Goal: Task Accomplishment & Management: Manage account settings

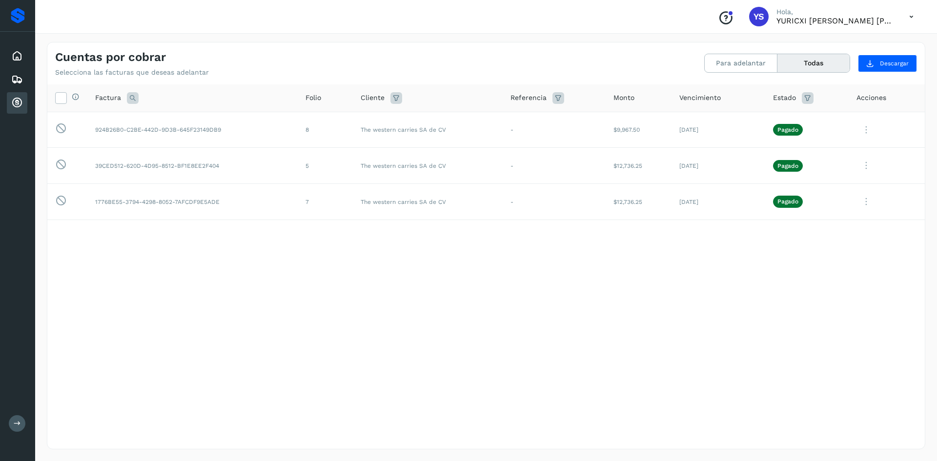
click at [16, 13] on div "Proveedores" at bounding box center [18, 16] width 14 height 16
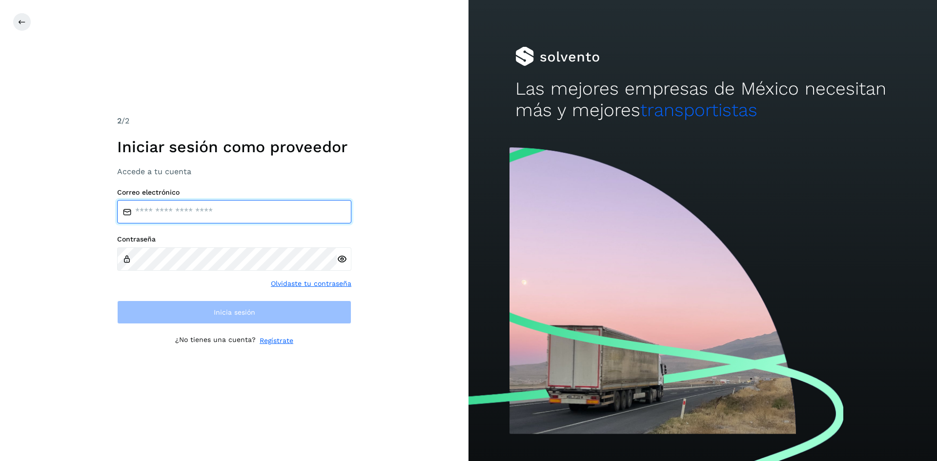
type input "**********"
click at [796, 144] on div at bounding box center [702, 301] width 468 height 319
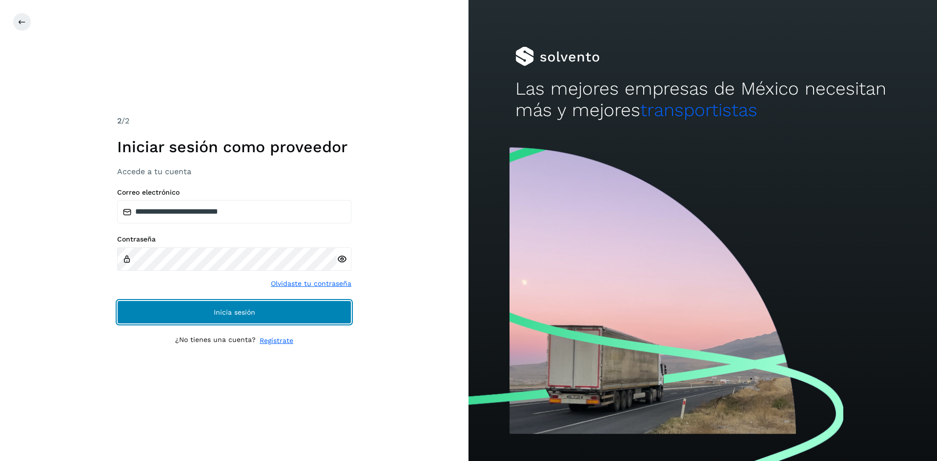
click at [235, 311] on span "Inicia sesión" at bounding box center [234, 312] width 41 height 7
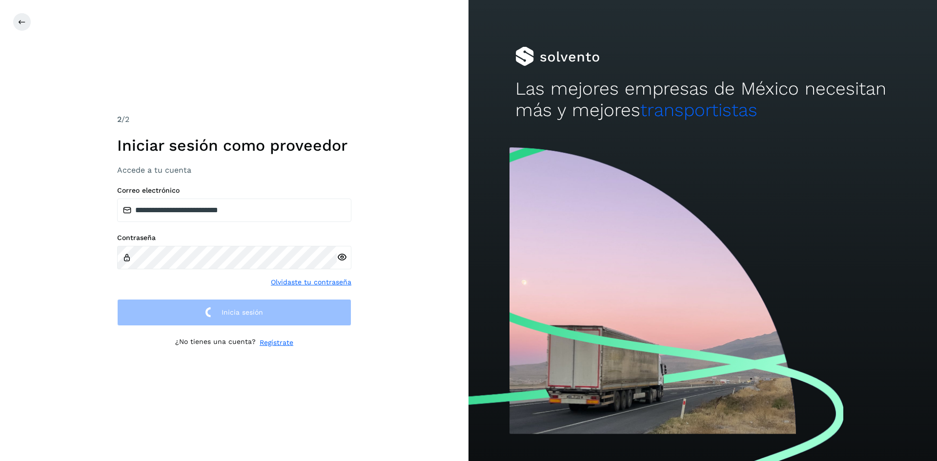
click at [227, 92] on div "**********" at bounding box center [234, 230] width 468 height 461
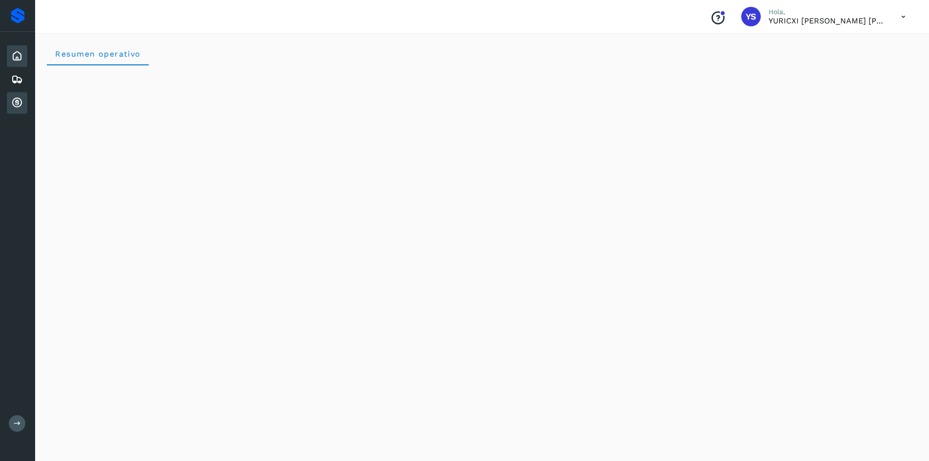
click at [10, 101] on div "Cuentas por cobrar" at bounding box center [17, 102] width 20 height 21
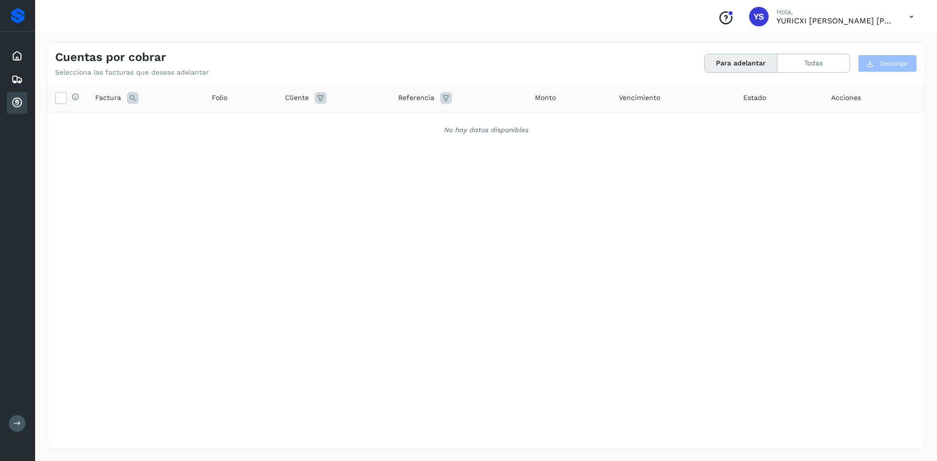
click at [10, 101] on div "Cuentas por cobrar" at bounding box center [17, 102] width 20 height 21
click at [824, 64] on button "Todas" at bounding box center [813, 63] width 72 height 18
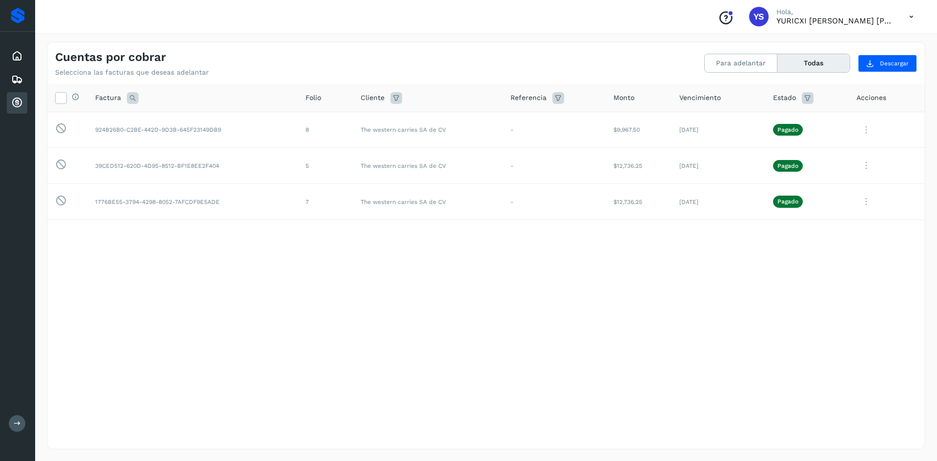
click at [808, 27] on div "Conoce nuestros beneficios YS [PERSON_NAME], YURICXI [PERSON_NAME] [PERSON_NAME]" at bounding box center [815, 16] width 211 height 22
click at [834, 14] on p "Hola," at bounding box center [834, 12] width 117 height 8
click at [915, 18] on icon at bounding box center [911, 17] width 20 height 20
click at [867, 39] on div "Cerrar sesión" at bounding box center [863, 44] width 116 height 19
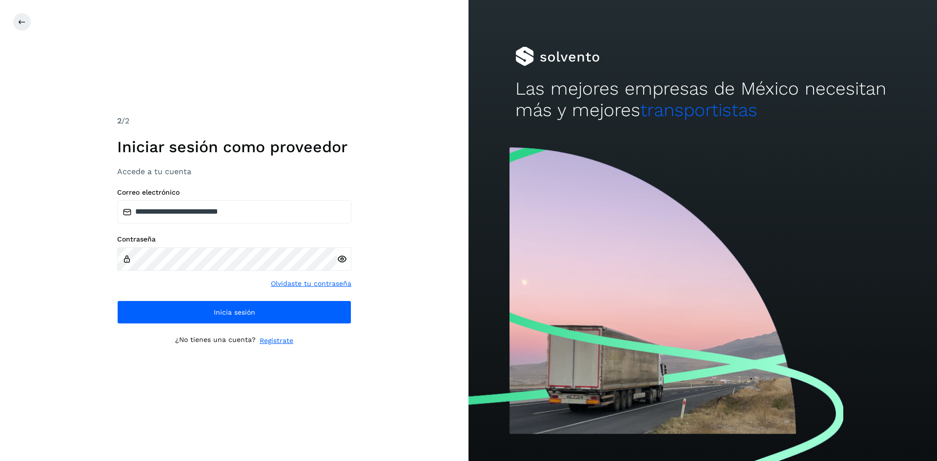
click at [343, 258] on icon at bounding box center [342, 259] width 10 height 10
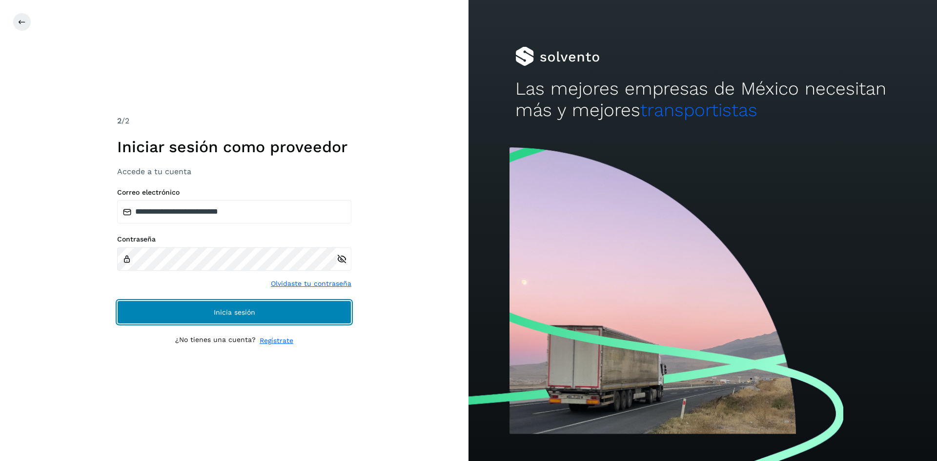
click at [236, 308] on button "Inicia sesión" at bounding box center [234, 312] width 234 height 23
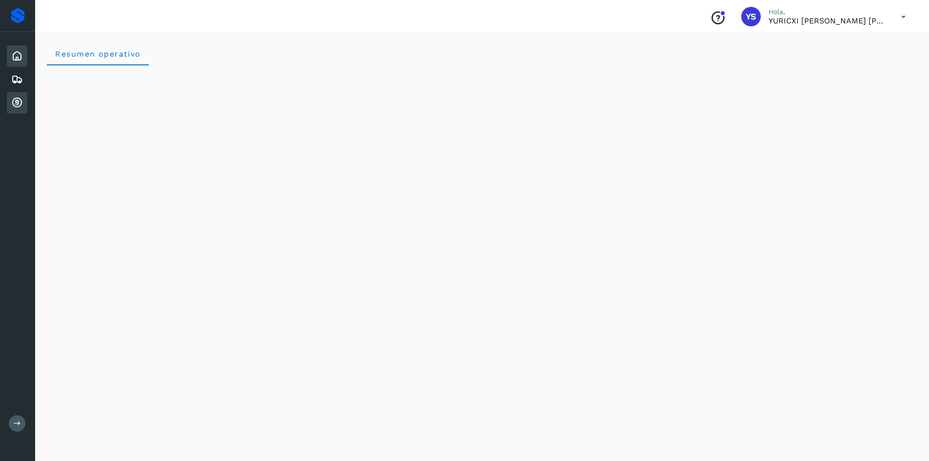
click at [15, 100] on icon at bounding box center [17, 103] width 12 height 12
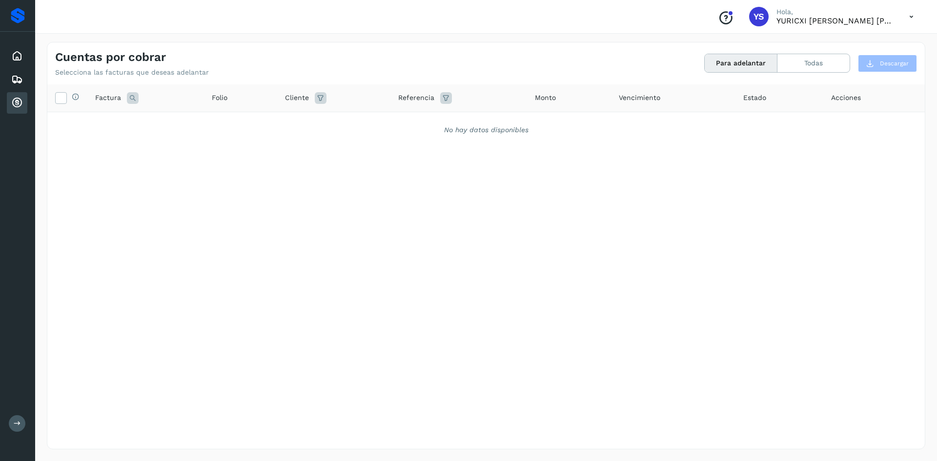
click at [740, 68] on button "Para adelantar" at bounding box center [741, 63] width 73 height 18
click at [797, 68] on button "Todas" at bounding box center [813, 63] width 72 height 18
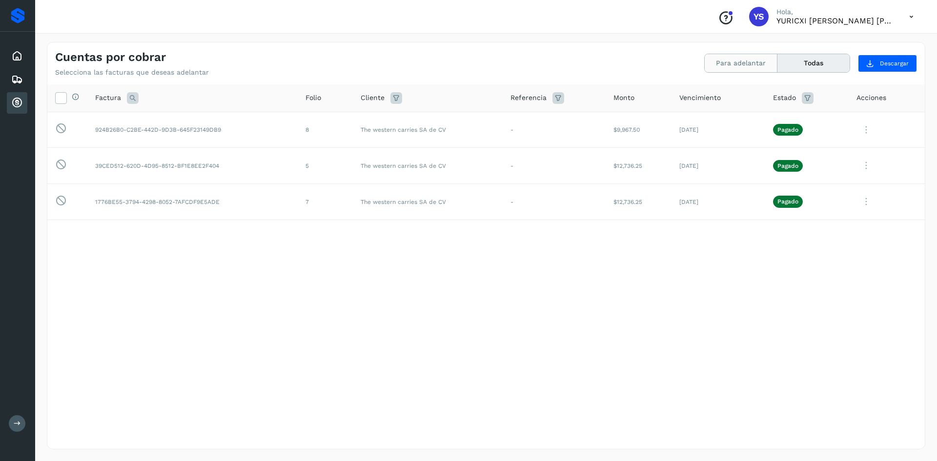
click at [764, 61] on button "Para adelantar" at bounding box center [741, 63] width 73 height 18
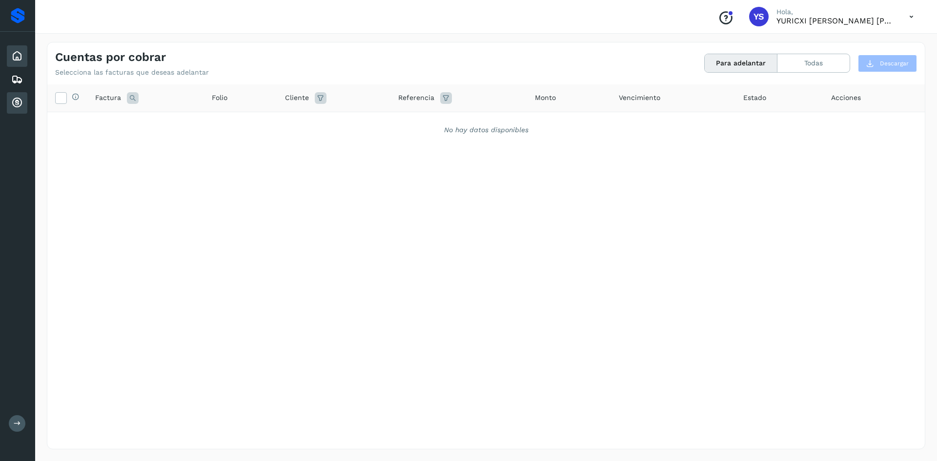
click at [18, 55] on icon at bounding box center [17, 56] width 12 height 12
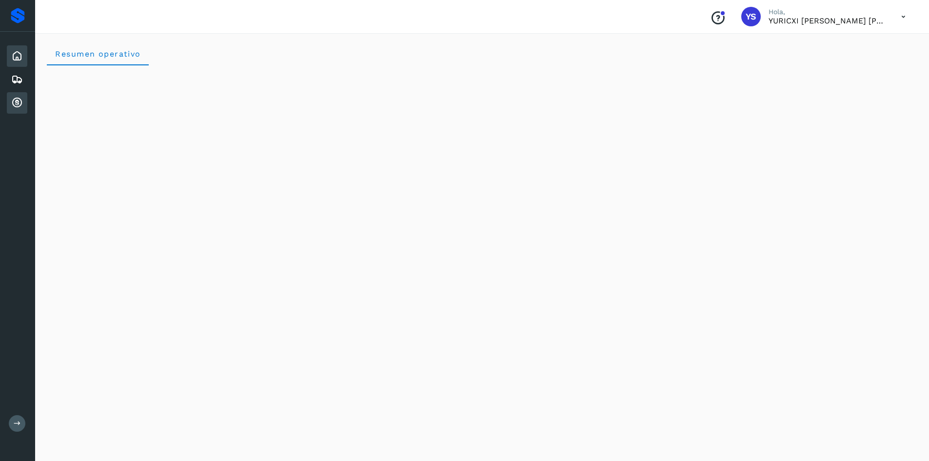
click at [15, 101] on icon at bounding box center [17, 103] width 12 height 12
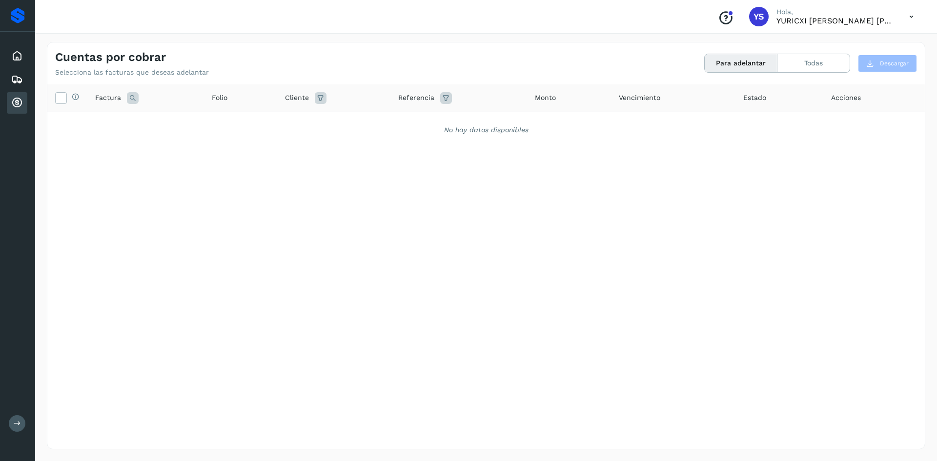
click at [914, 14] on icon at bounding box center [911, 17] width 20 height 20
click at [866, 46] on div "Cerrar sesión" at bounding box center [863, 44] width 116 height 19
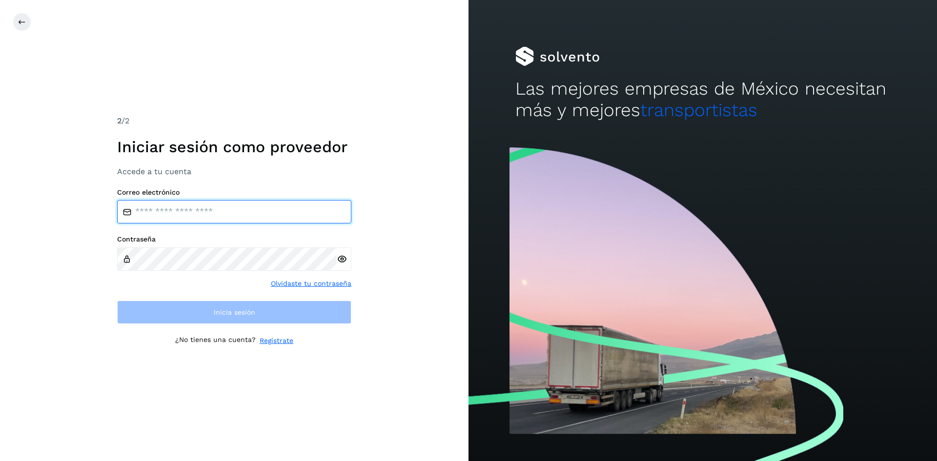
type input "**********"
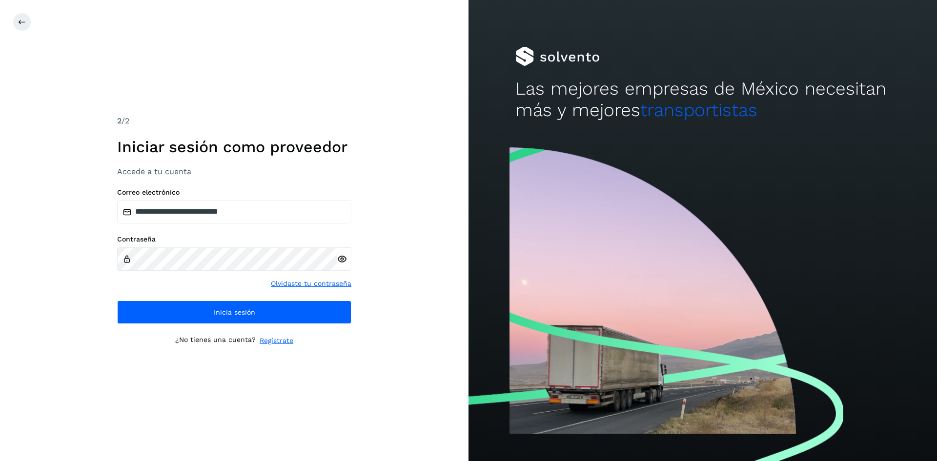
click at [341, 262] on icon at bounding box center [342, 259] width 10 height 10
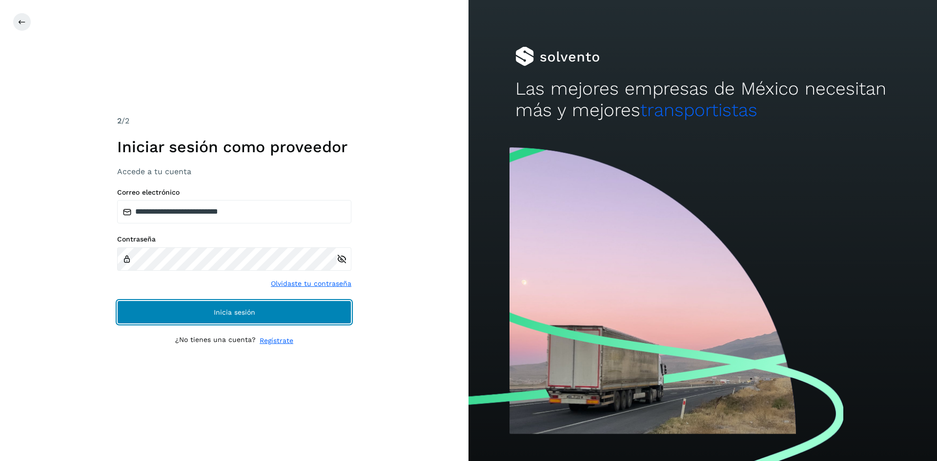
click at [232, 311] on span "Inicia sesión" at bounding box center [234, 312] width 41 height 7
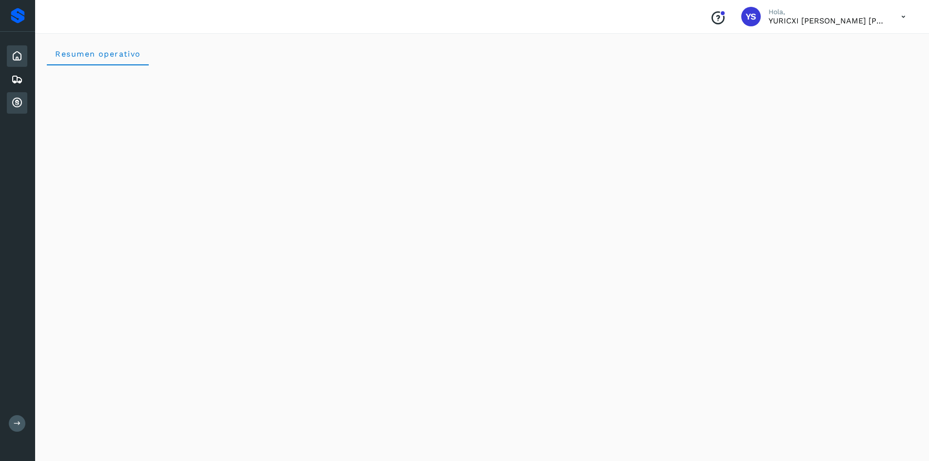
click at [15, 101] on icon at bounding box center [17, 103] width 12 height 12
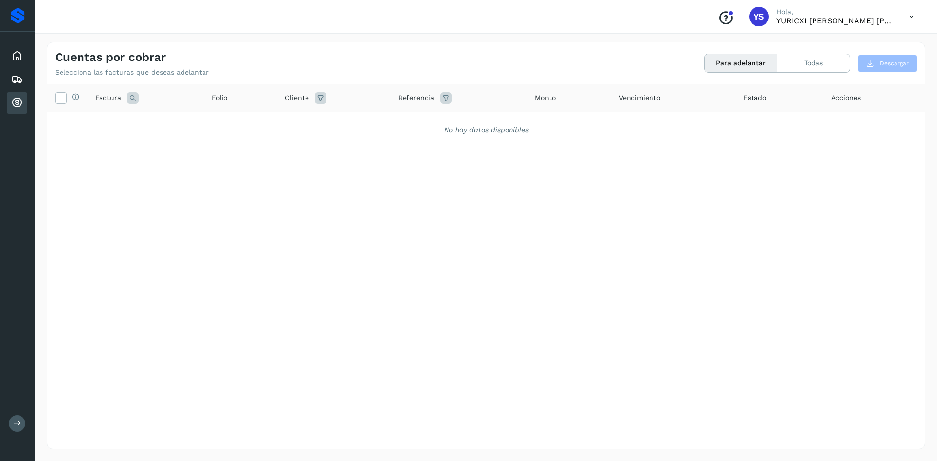
click at [526, 236] on div "Selecciona todas las facturas disponibles para adelanto Factura Folio Cliente R…" at bounding box center [485, 246] width 877 height 324
click at [816, 62] on button "Todas" at bounding box center [813, 63] width 72 height 18
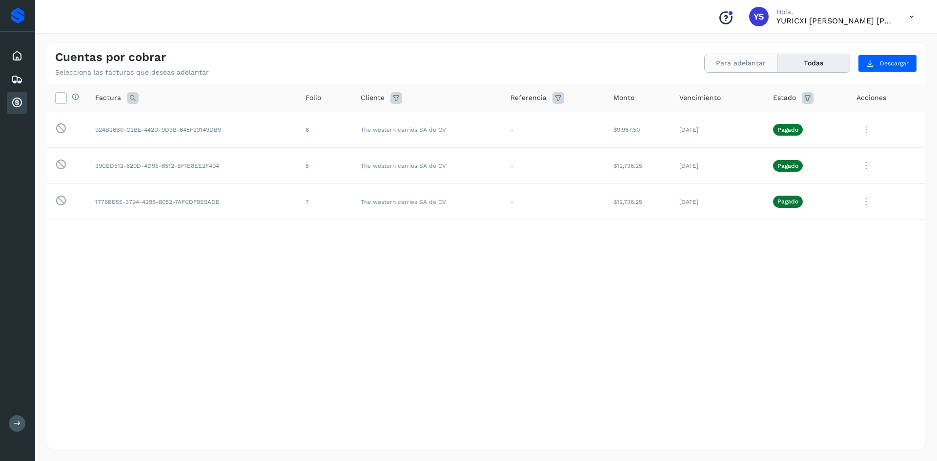
click at [747, 66] on button "Para adelantar" at bounding box center [741, 63] width 73 height 18
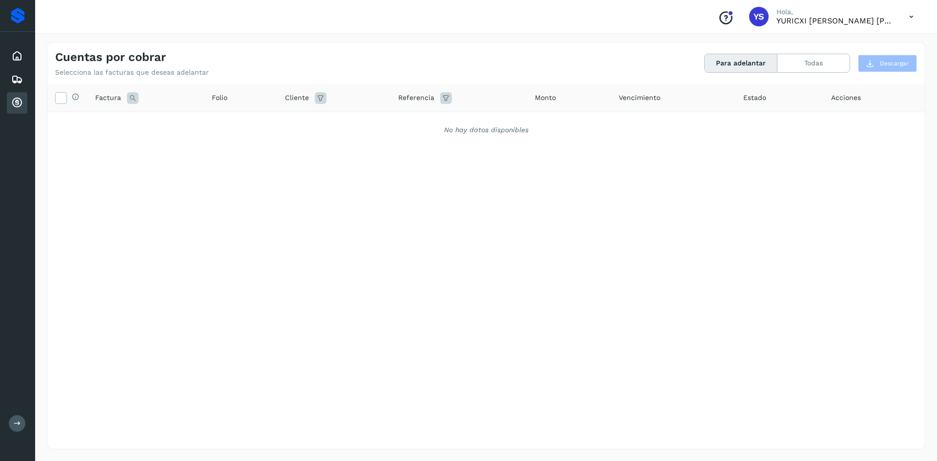
click at [755, 53] on div "Cuentas por cobrar Selecciona las facturas que deseas adelantar Para adelantar …" at bounding box center [485, 59] width 877 height 34
click at [813, 57] on button "Todas" at bounding box center [813, 63] width 72 height 18
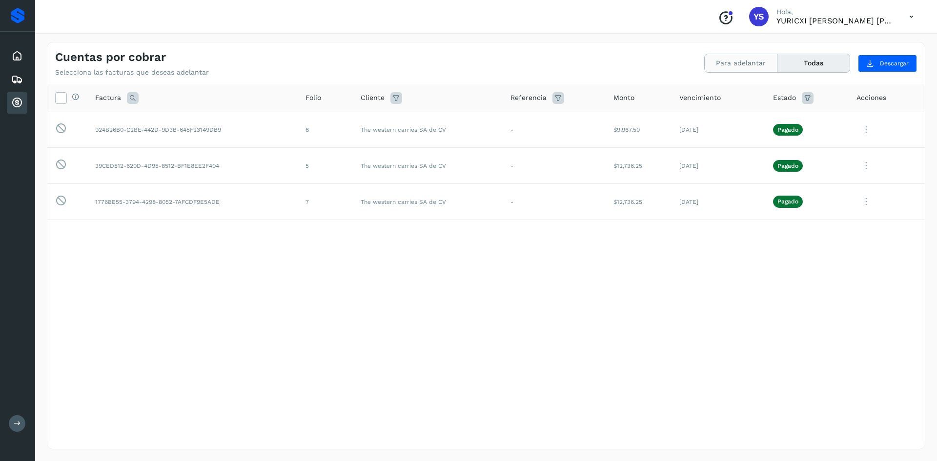
click at [754, 65] on button "Para adelantar" at bounding box center [741, 63] width 73 height 18
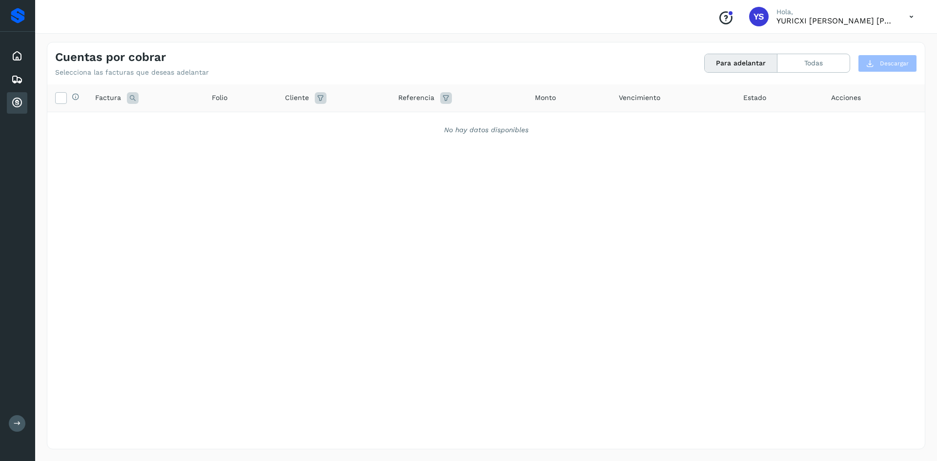
click at [909, 17] on icon at bounding box center [911, 17] width 20 height 20
click at [859, 40] on div "Cerrar sesión" at bounding box center [863, 44] width 116 height 19
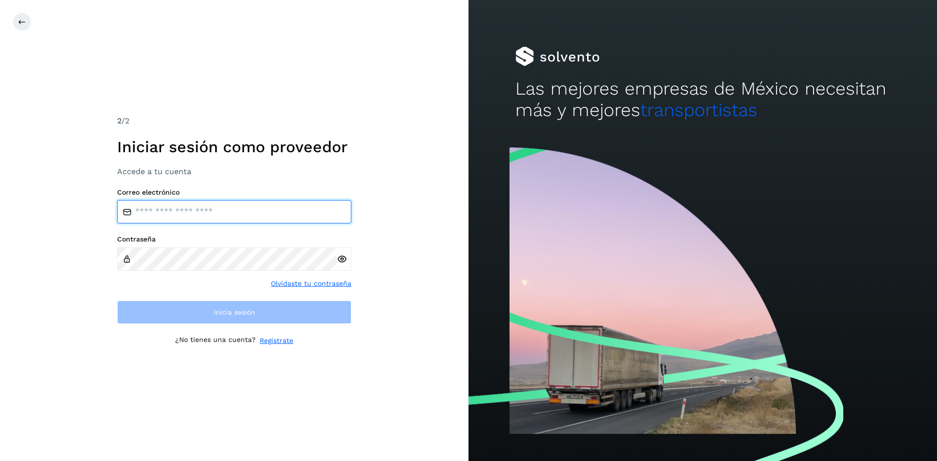
type input "**********"
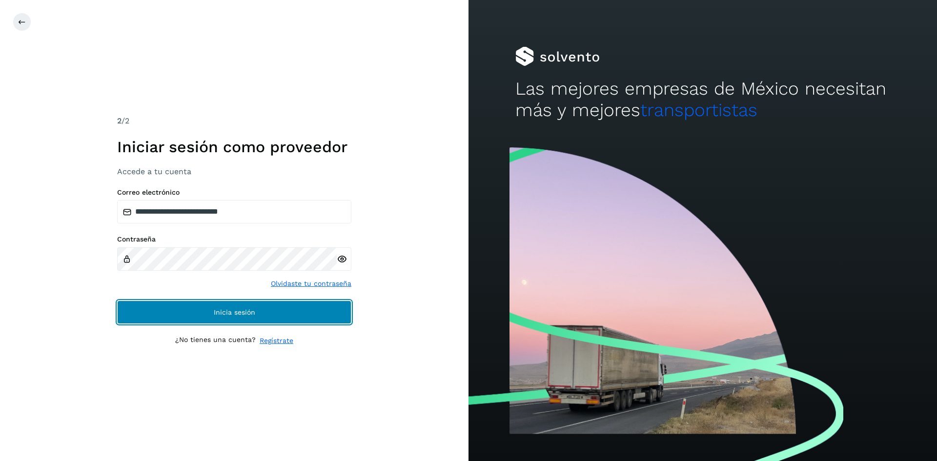
click at [290, 305] on button "Inicia sesión" at bounding box center [234, 312] width 234 height 23
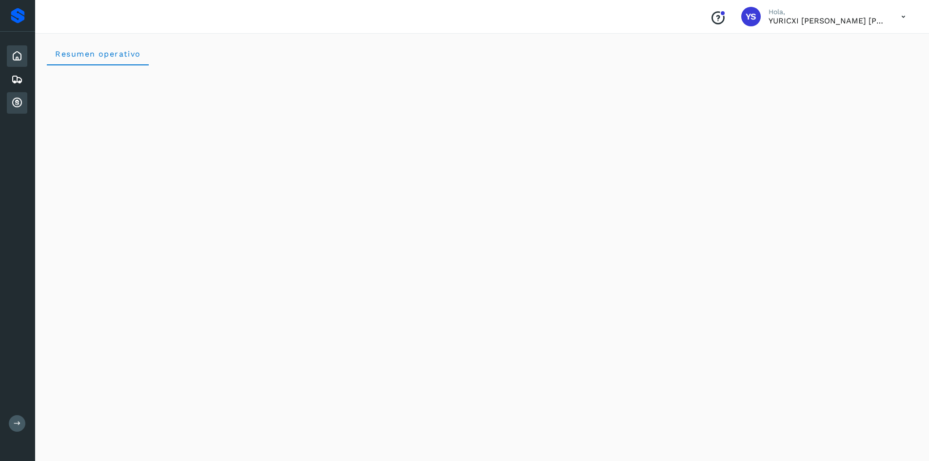
click at [14, 101] on icon at bounding box center [17, 103] width 12 height 12
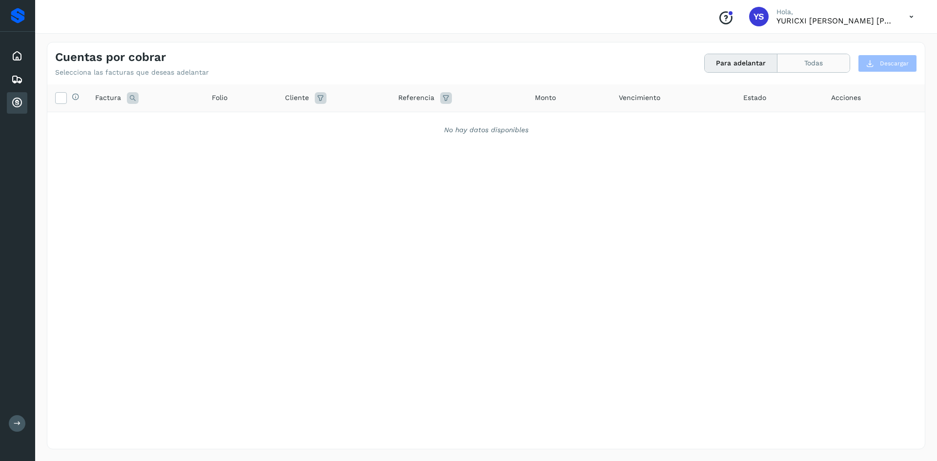
click at [818, 59] on button "Todas" at bounding box center [813, 63] width 72 height 18
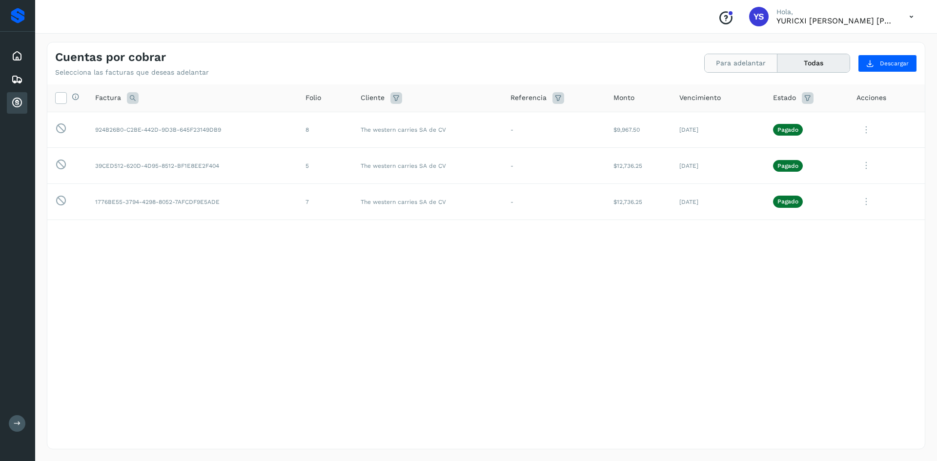
click at [748, 62] on button "Para adelantar" at bounding box center [741, 63] width 73 height 18
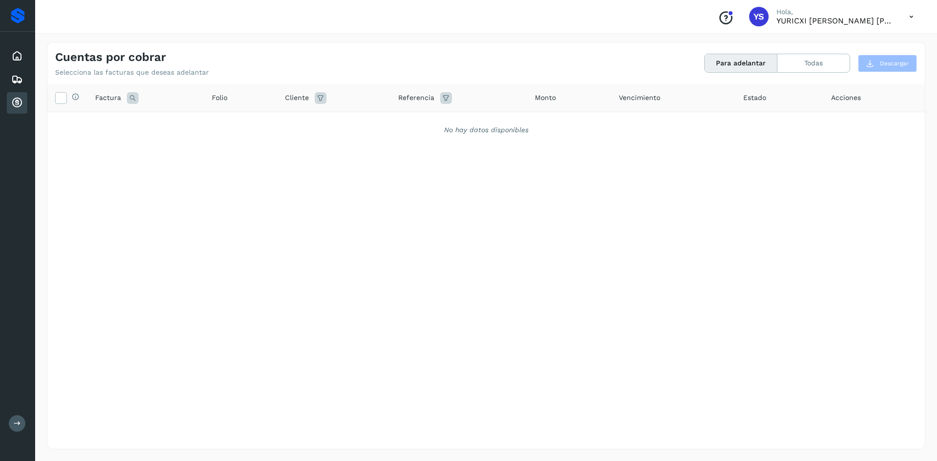
click at [912, 18] on icon at bounding box center [911, 17] width 20 height 20
click at [841, 38] on div "Cerrar sesión" at bounding box center [863, 44] width 116 height 19
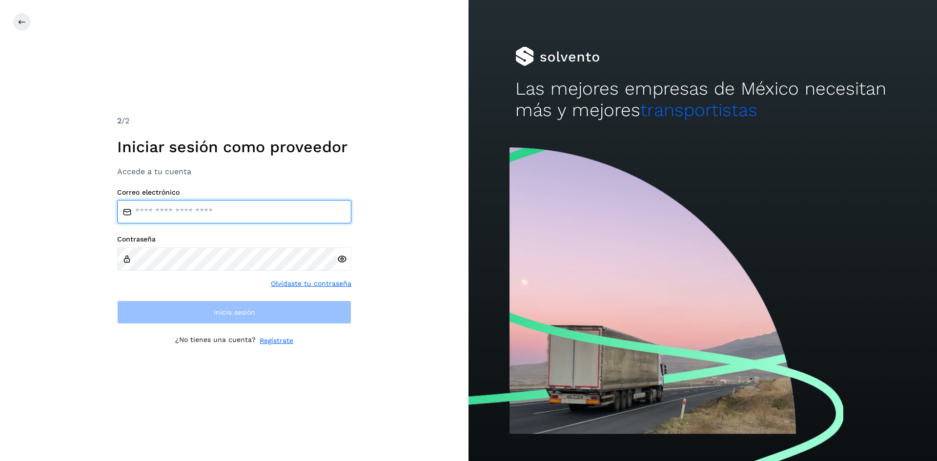
type input "**********"
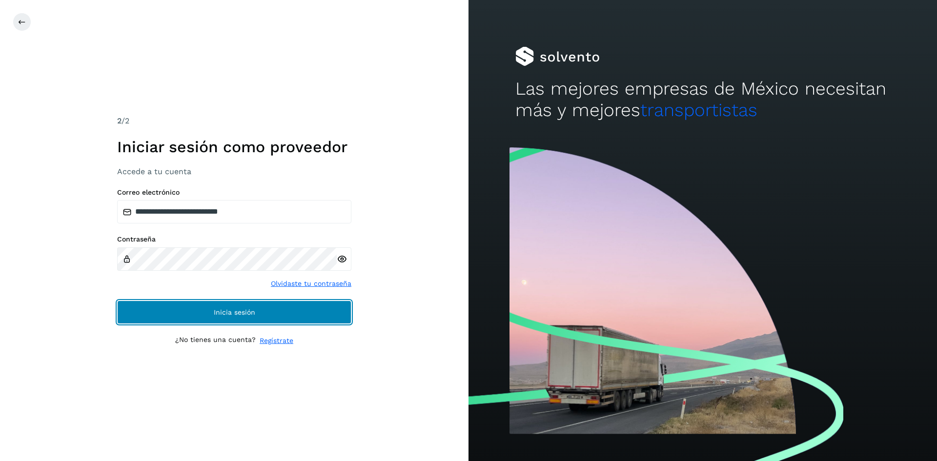
click at [239, 316] on button "Inicia sesión" at bounding box center [234, 312] width 234 height 23
